Goal: Transaction & Acquisition: Purchase product/service

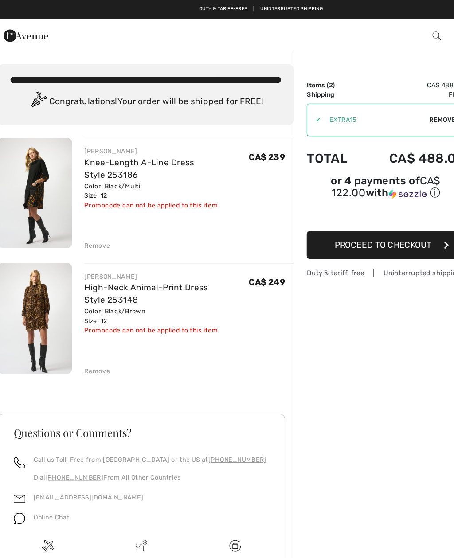
click at [81, 314] on div "Remove" at bounding box center [89, 313] width 22 height 8
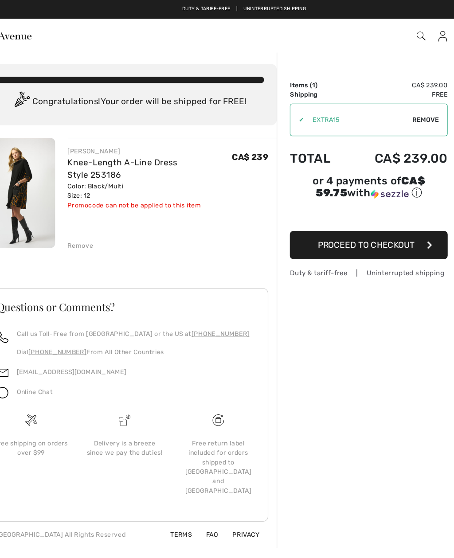
click at [317, 207] on span "Proceed to Checkout" at bounding box center [330, 206] width 82 height 8
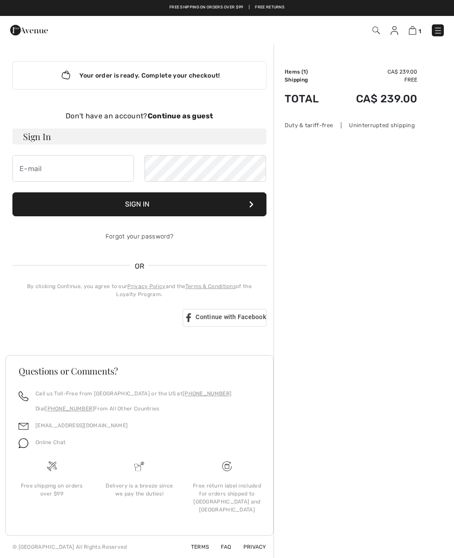
click at [448, 248] on div "Order Summary Details Items ( 1 ) CA$ 239.00 Promo code CA$ 0.00 Shipping Free …" at bounding box center [363, 300] width 180 height 515
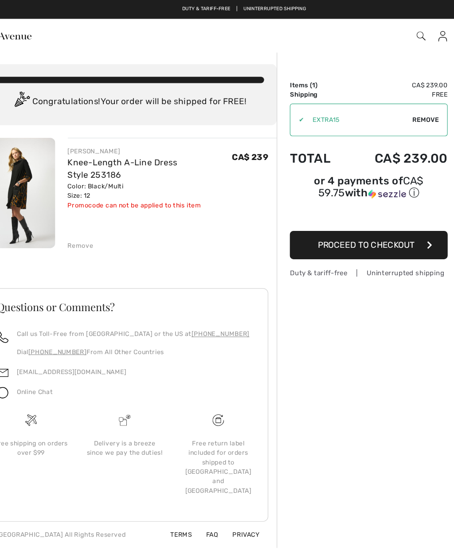
click at [304, 208] on span "Proceed to Checkout" at bounding box center [330, 206] width 82 height 8
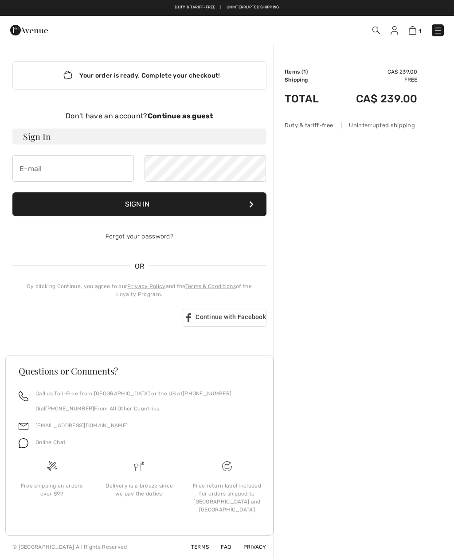
click at [169, 118] on strong "Continue as guest" at bounding box center [181, 116] width 66 height 8
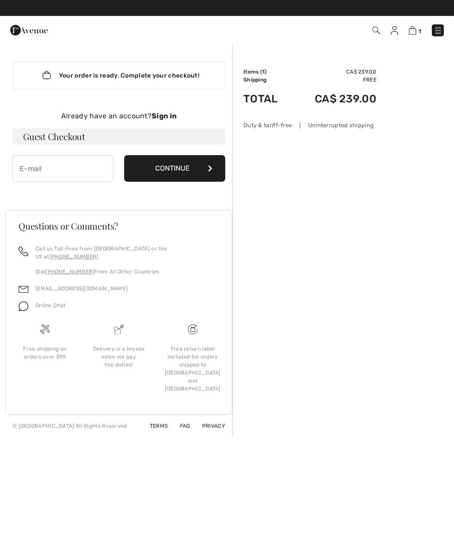
click at [179, 168] on button "Continue" at bounding box center [174, 168] width 101 height 27
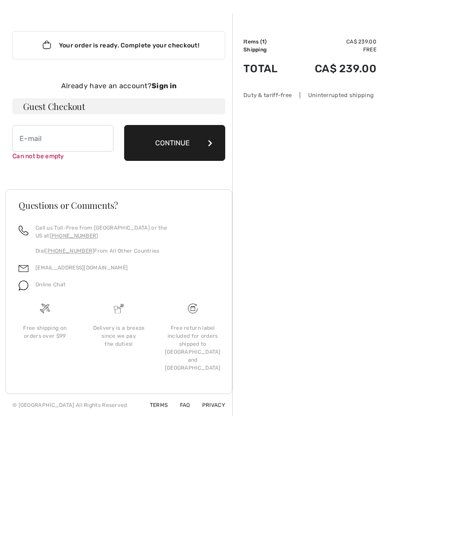
scroll to position [30, 0]
click at [89, 148] on input "email" at bounding box center [62, 138] width 101 height 27
type input "zinbyer@videotron.ca"
click at [190, 150] on button "Continue" at bounding box center [174, 143] width 101 height 36
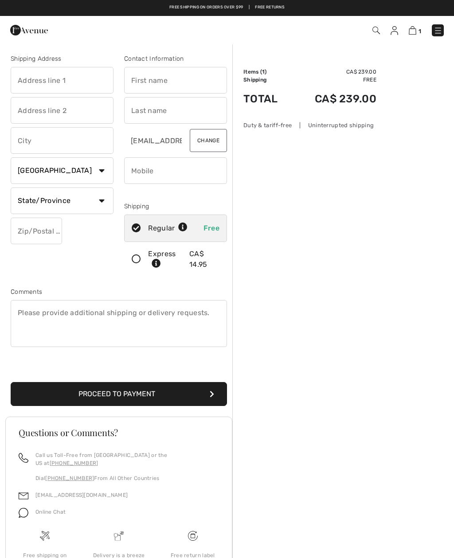
click at [76, 83] on input "text" at bounding box center [62, 80] width 103 height 27
type input "5610 jellicoe"
click at [183, 85] on input "text" at bounding box center [175, 80] width 103 height 27
click at [159, 114] on input "text" at bounding box center [175, 110] width 103 height 27
click at [161, 83] on input "Karrn" at bounding box center [175, 80] width 103 height 27
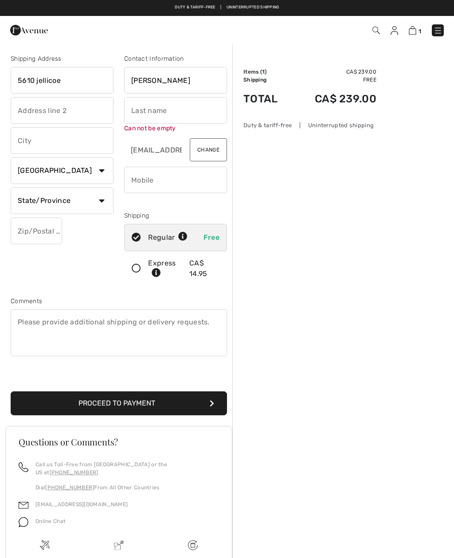
type input "Karen"
click at [133, 115] on input "text" at bounding box center [175, 110] width 103 height 27
type input "Zinman"
click at [14, 116] on input "text" at bounding box center [62, 110] width 103 height 27
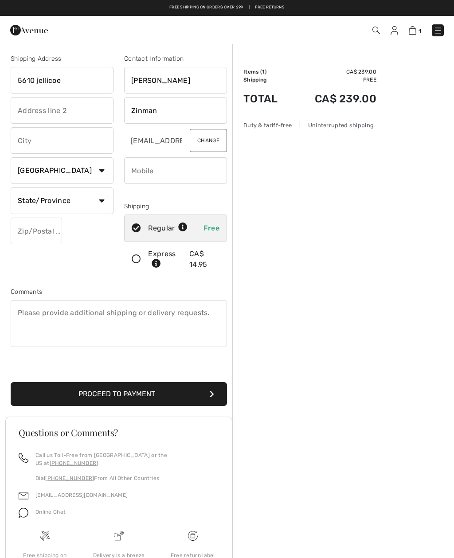
click at [22, 147] on input "text" at bounding box center [62, 140] width 103 height 27
type input "Cote St. Luc"
click at [25, 200] on select "State/Province Alberta British Columbia Manitoba New Brunswick Newfoundland and…" at bounding box center [62, 200] width 103 height 27
select select "QC"
click at [17, 230] on input "text" at bounding box center [36, 231] width 51 height 27
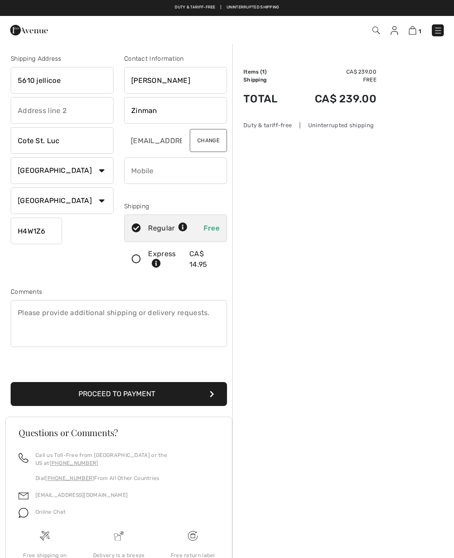
type input "H4W1Z6"
click at [207, 227] on span "Free" at bounding box center [211, 228] width 16 height 8
radio input "true"
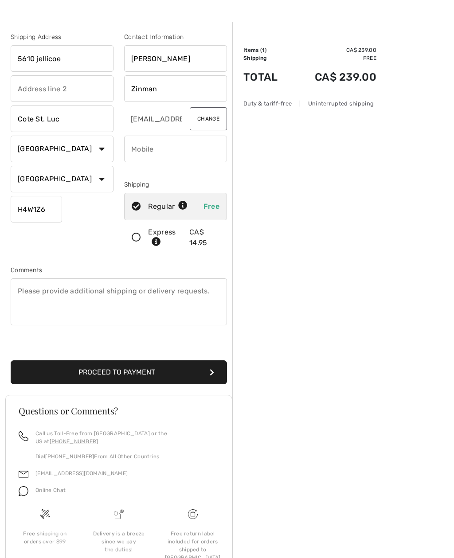
scroll to position [33, 0]
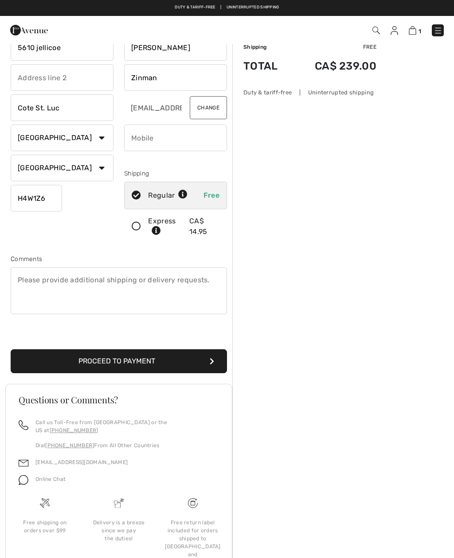
click at [107, 361] on button "Proceed to Payment" at bounding box center [119, 361] width 216 height 24
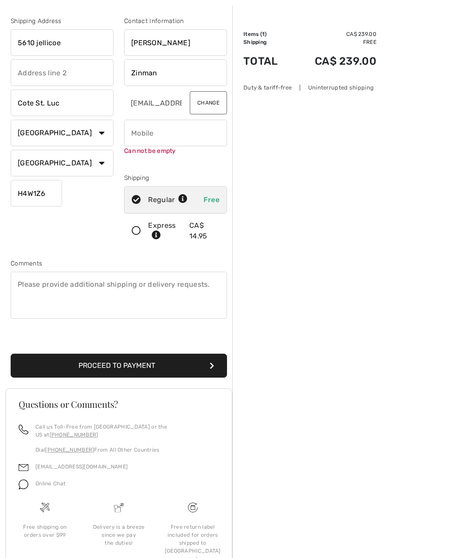
scroll to position [42, 0]
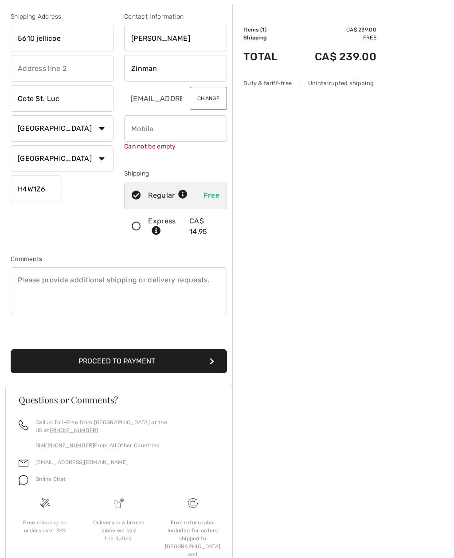
click at [91, 361] on button "Proceed to Payment" at bounding box center [119, 362] width 216 height 24
click at [210, 361] on icon "submit" at bounding box center [212, 361] width 4 height 7
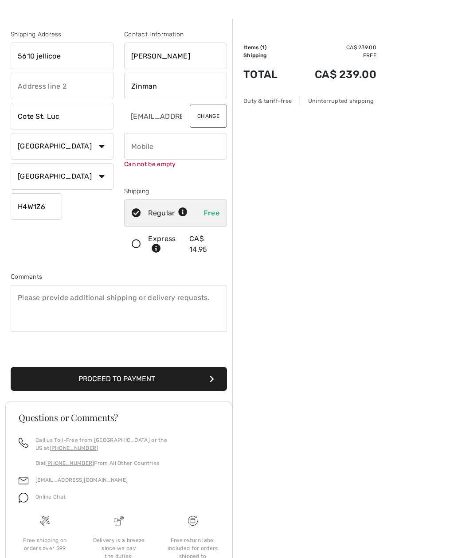
scroll to position [26, 0]
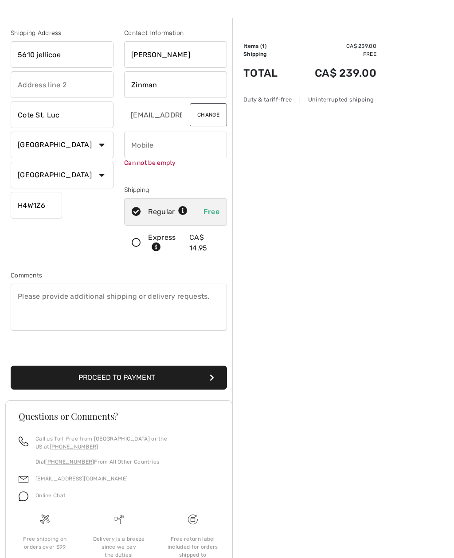
click at [212, 380] on icon "submit" at bounding box center [212, 377] width 4 height 7
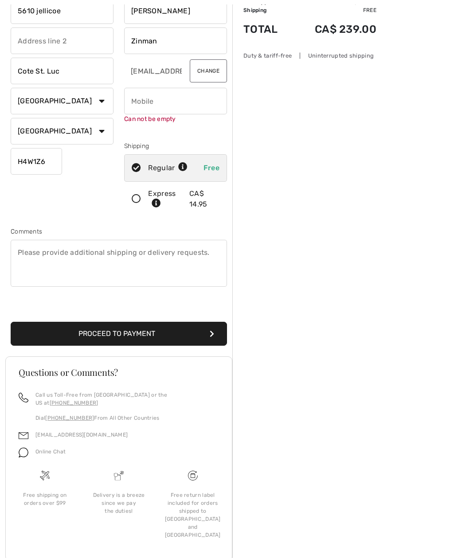
scroll to position [71, 0]
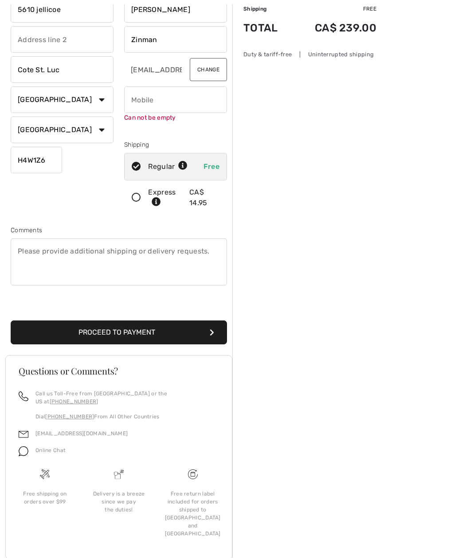
click at [216, 332] on button "Proceed to Payment" at bounding box center [119, 332] width 216 height 24
click at [215, 336] on button "Proceed to Payment" at bounding box center [119, 332] width 216 height 24
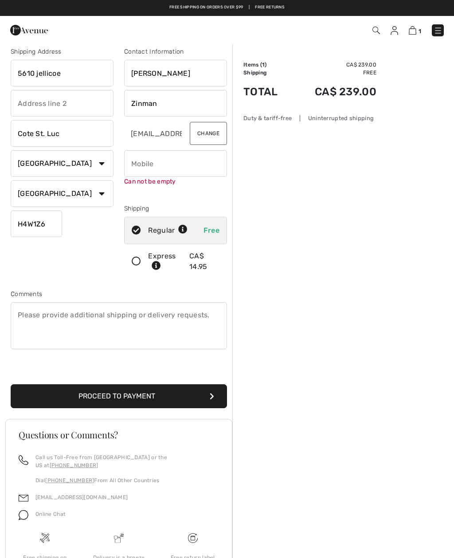
scroll to position [7, 0]
click at [168, 164] on input "phone" at bounding box center [175, 164] width 103 height 27
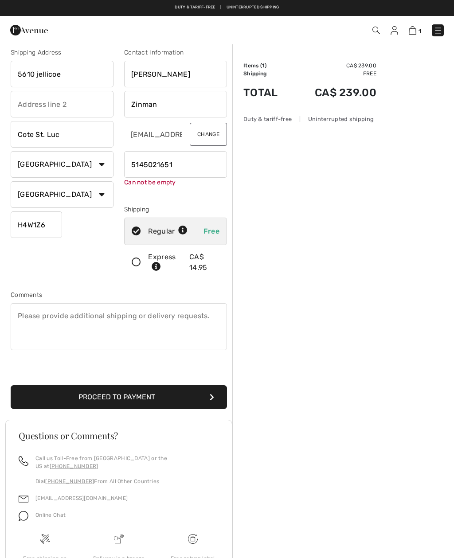
scroll to position [6, 0]
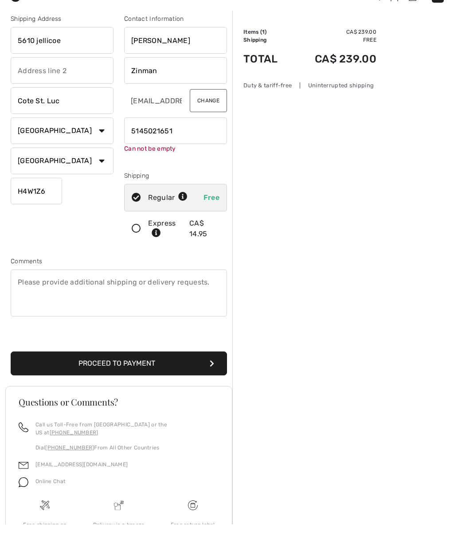
type input "5145021651"
click at [176, 385] on button "Proceed to Payment" at bounding box center [119, 397] width 216 height 24
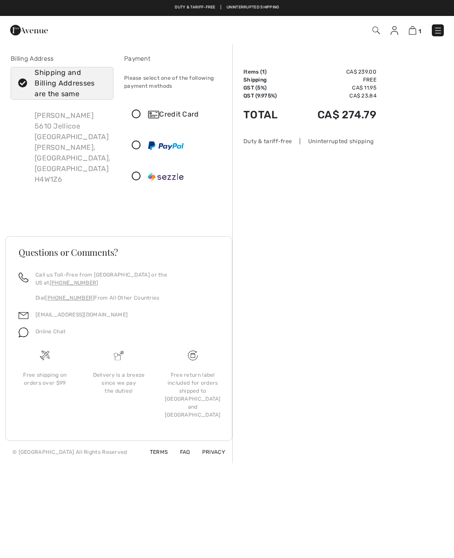
click at [134, 117] on icon at bounding box center [136, 114] width 23 height 9
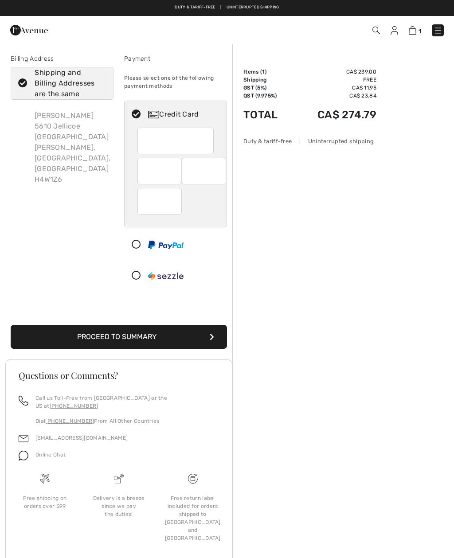
click at [21, 83] on icon at bounding box center [22, 83] width 23 height 9
click at [100, 83] on input "Shipping and Billing Addresses are the same" at bounding box center [103, 83] width 6 height 27
checkbox input "false"
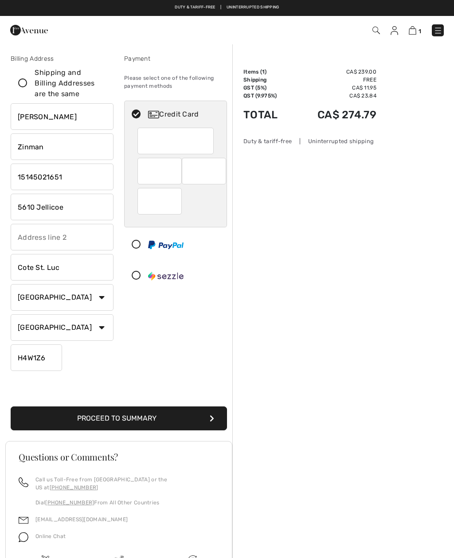
click at [47, 149] on input "Zinman" at bounding box center [62, 146] width 103 height 27
type input "Z"
click at [66, 180] on input "phone" at bounding box center [62, 177] width 103 height 27
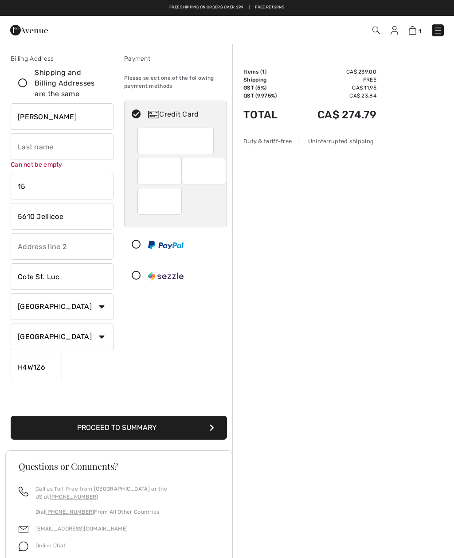
type input "1"
click at [71, 218] on input "5610 Jellicoe" at bounding box center [62, 216] width 103 height 27
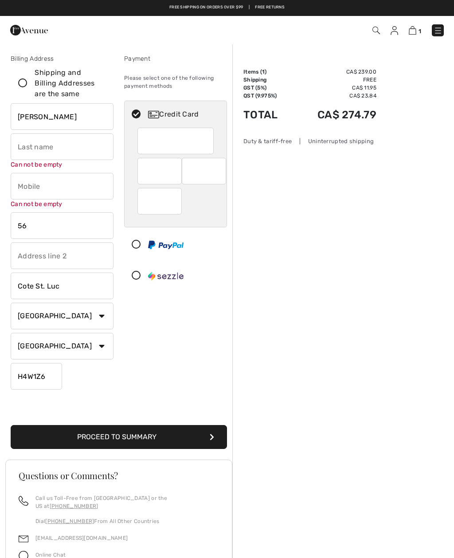
type input "5"
click at [48, 373] on input "H4W1Z6" at bounding box center [36, 376] width 51 height 27
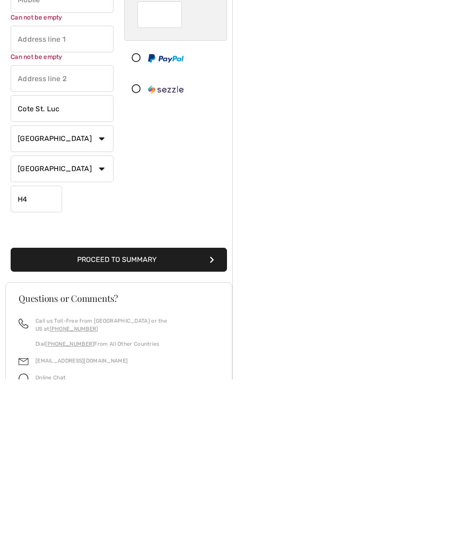
type input "H"
click at [70, 274] on input "Cote St. Luc" at bounding box center [62, 287] width 103 height 27
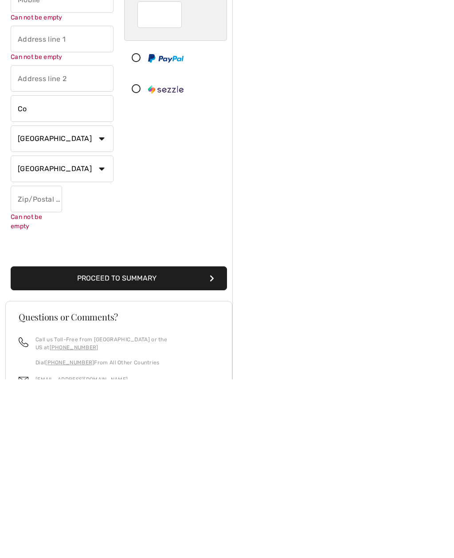
type input "C"
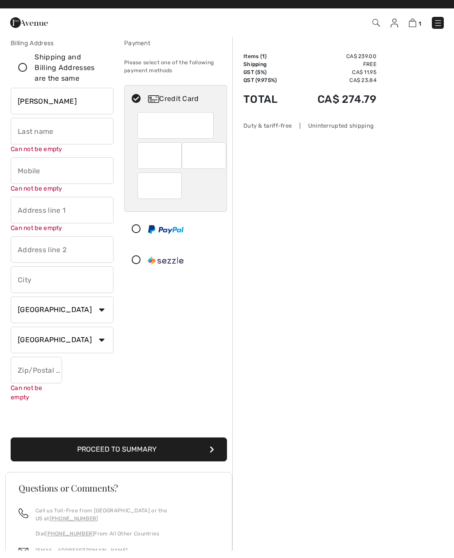
scroll to position [0, 0]
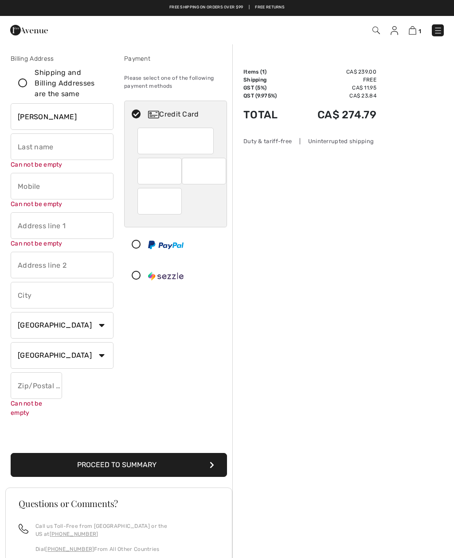
click at [46, 117] on input "Karen" at bounding box center [62, 116] width 103 height 27
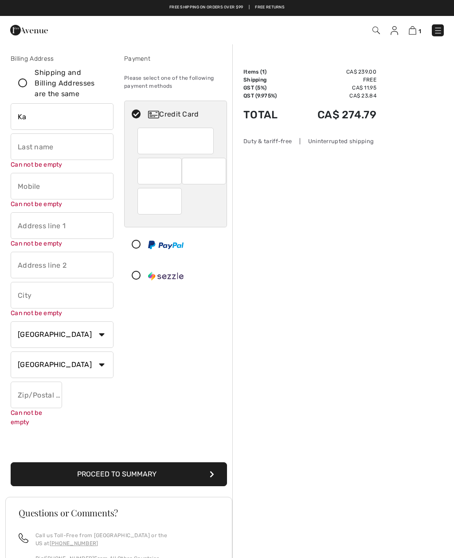
type input "K"
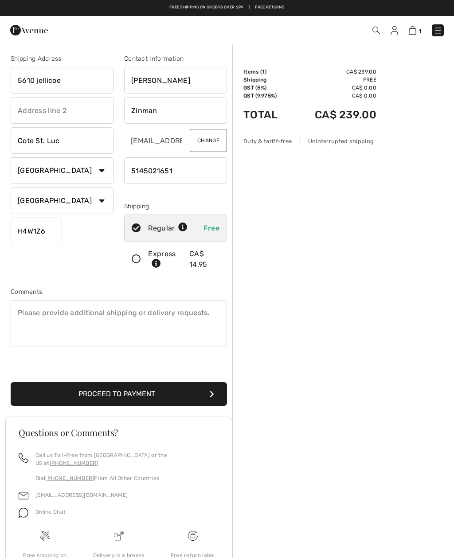
click at [60, 84] on input "5610 jellicoe" at bounding box center [62, 80] width 103 height 27
type input "5"
click at [152, 82] on input "[PERSON_NAME]" at bounding box center [175, 80] width 103 height 27
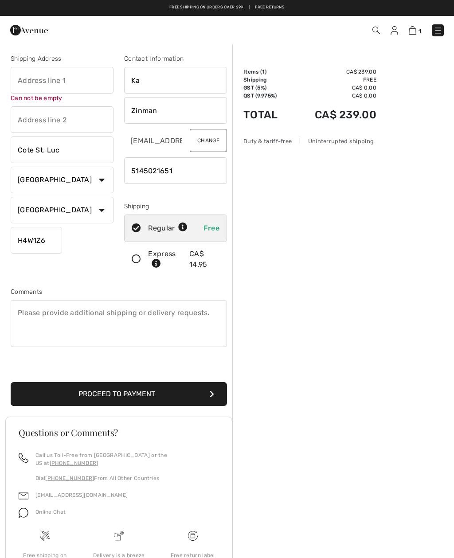
type input "K"
click at [163, 116] on input "Zinman" at bounding box center [175, 110] width 103 height 27
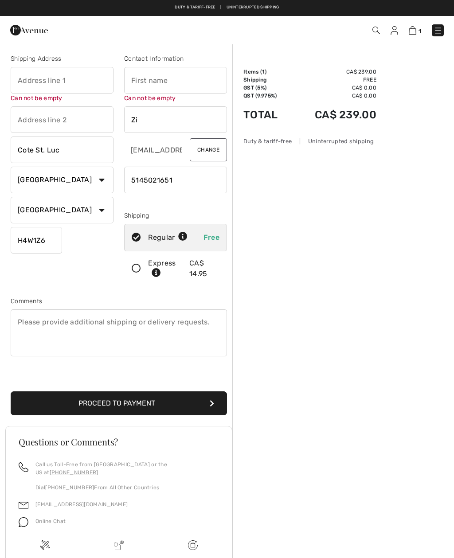
type input "Z"
click at [63, 155] on input "Cote St. Luc" at bounding box center [62, 150] width 103 height 27
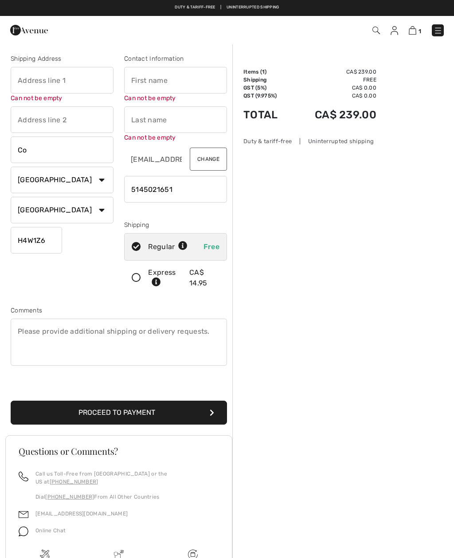
type input "C"
click at [179, 192] on input "phone" at bounding box center [175, 189] width 103 height 27
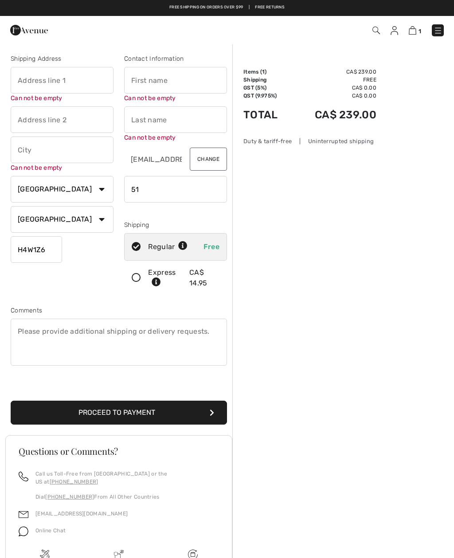
type input "5"
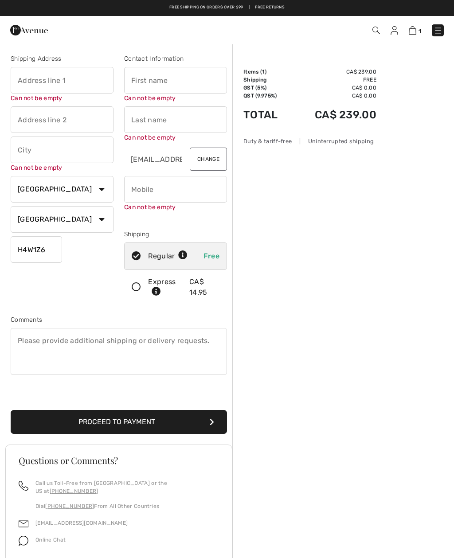
click at [46, 254] on input "H4W1Z6" at bounding box center [36, 249] width 51 height 27
type input "H"
click at [121, 162] on div "Contact Information Can not be empty Can not be empty zinbyer@videotron.ca Chan…" at bounding box center [175, 179] width 113 height 250
click at [207, 170] on button "Change" at bounding box center [208, 159] width 37 height 23
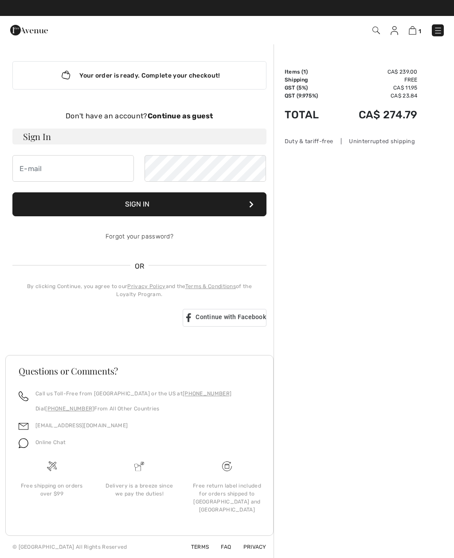
click at [199, 118] on strong "Continue as guest" at bounding box center [181, 116] width 66 height 8
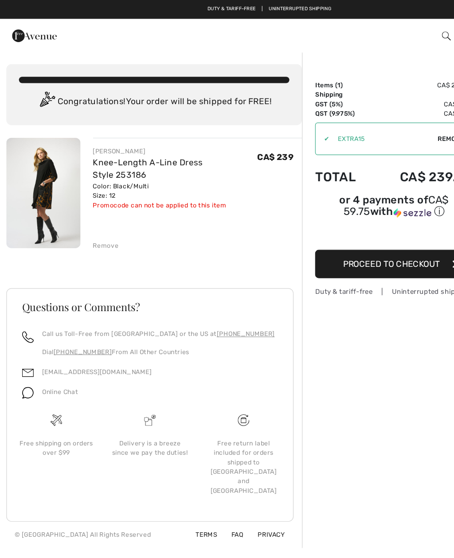
click at [171, 138] on link "Knee-Length A-Line Dress Style 253186" at bounding box center [124, 142] width 92 height 19
